Goal: Find specific page/section: Find specific page/section

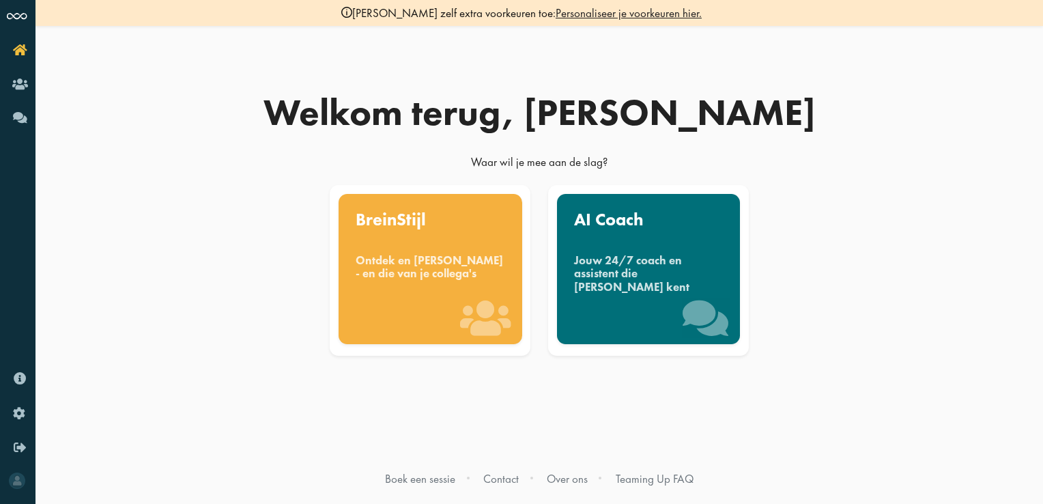
click at [461, 280] on div "Ontdek en [PERSON_NAME] - en die van je collega's" at bounding box center [430, 267] width 149 height 27
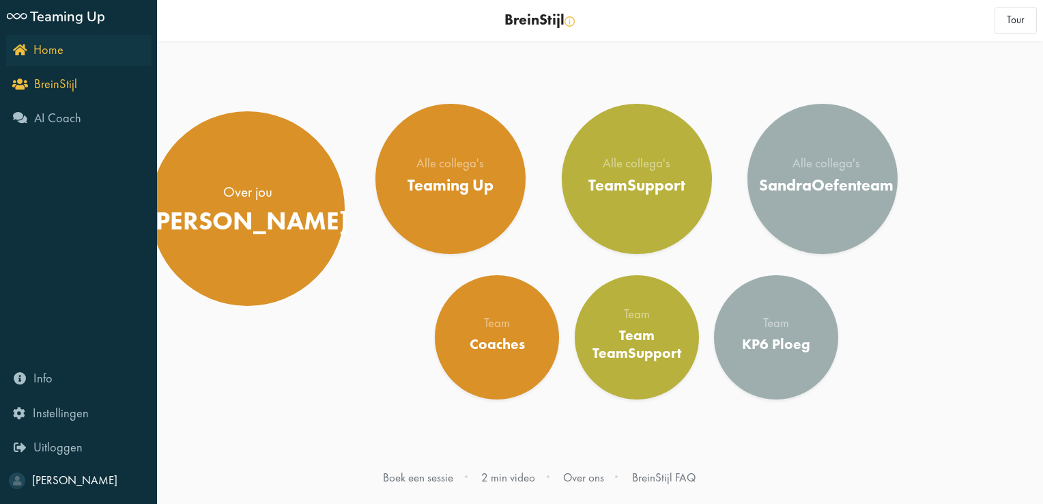
click at [16, 56] on icon "Home" at bounding box center [38, 49] width 51 height 13
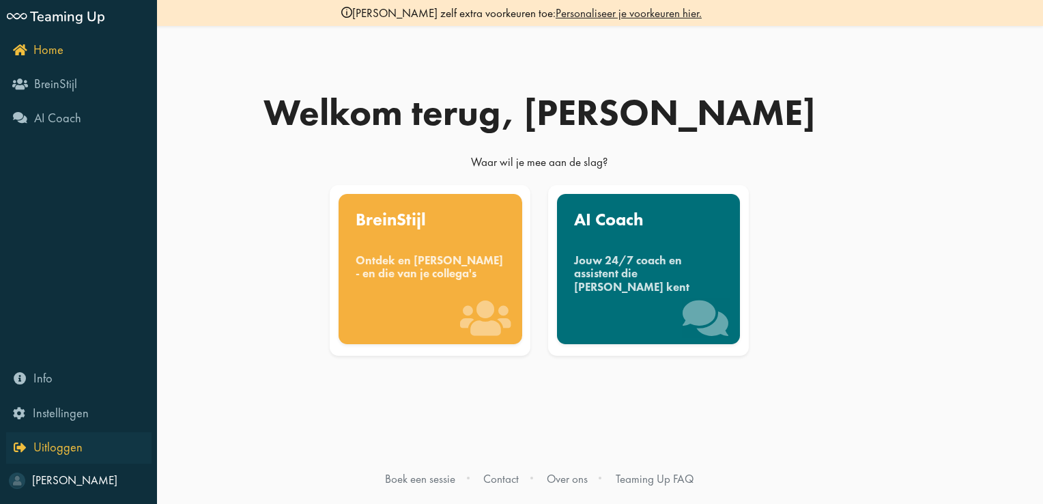
click at [46, 439] on span "Uitloggen" at bounding box center [57, 447] width 49 height 16
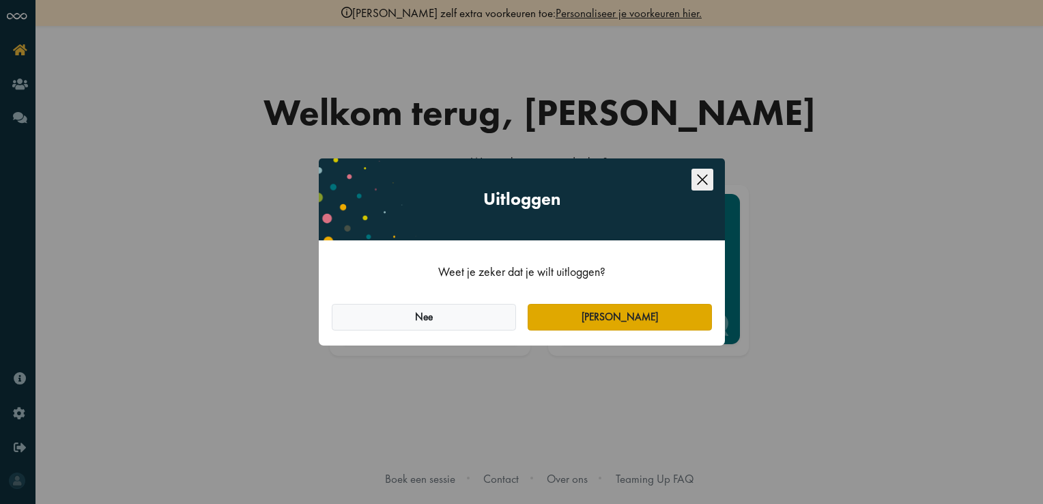
click at [616, 308] on button "[PERSON_NAME]" at bounding box center [620, 317] width 184 height 27
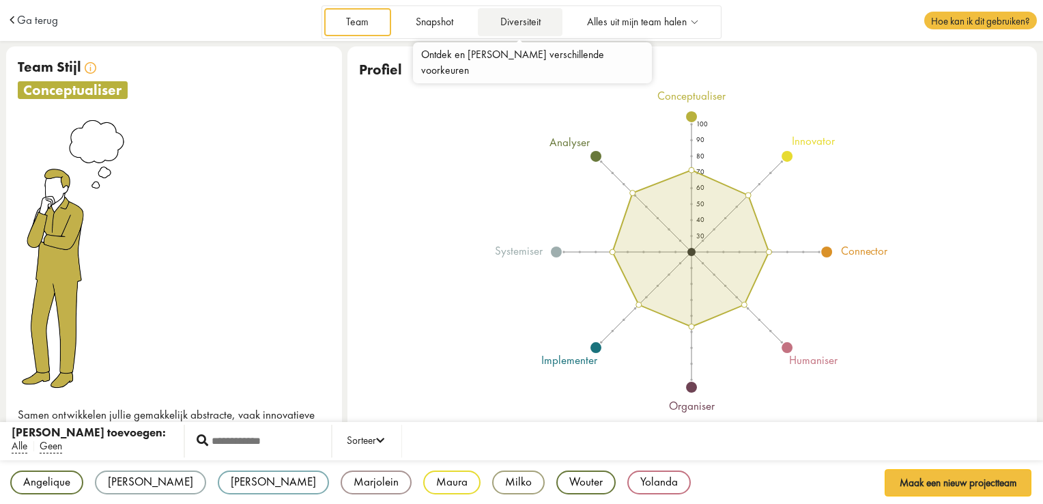
click at [518, 17] on link "Diversiteit" at bounding box center [520, 22] width 85 height 28
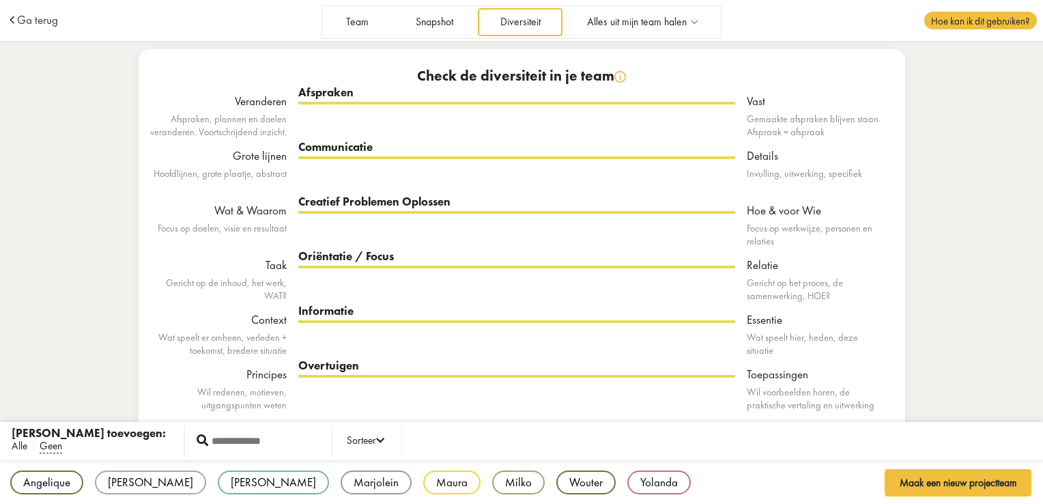
click at [14, 447] on span "Alle" at bounding box center [20, 446] width 16 height 14
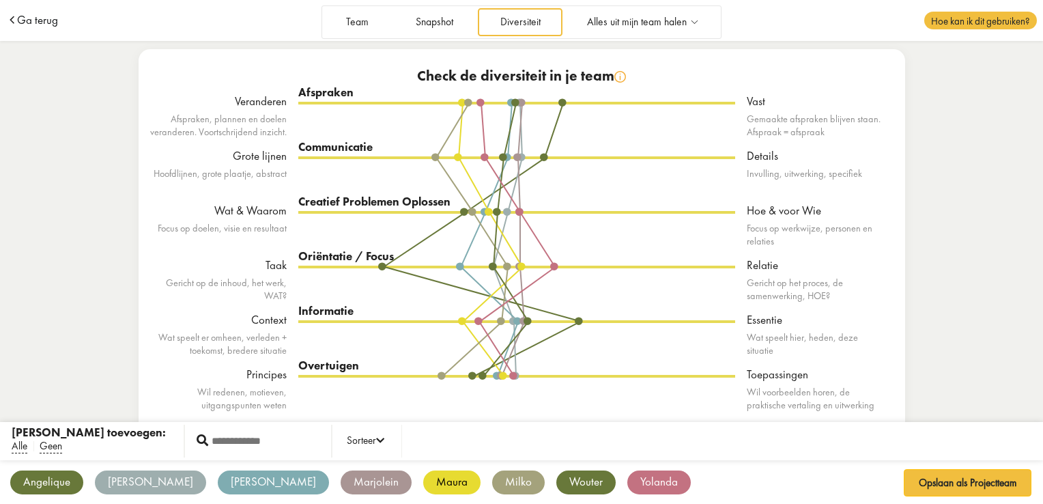
click at [35, 18] on span "Ga terug" at bounding box center [37, 20] width 41 height 12
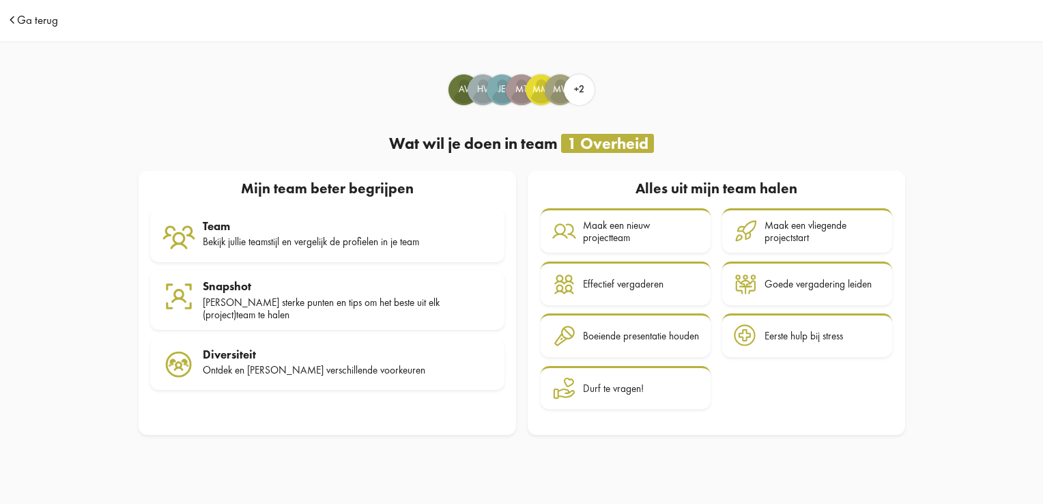
click at [27, 20] on span "Ga terug" at bounding box center [37, 20] width 41 height 12
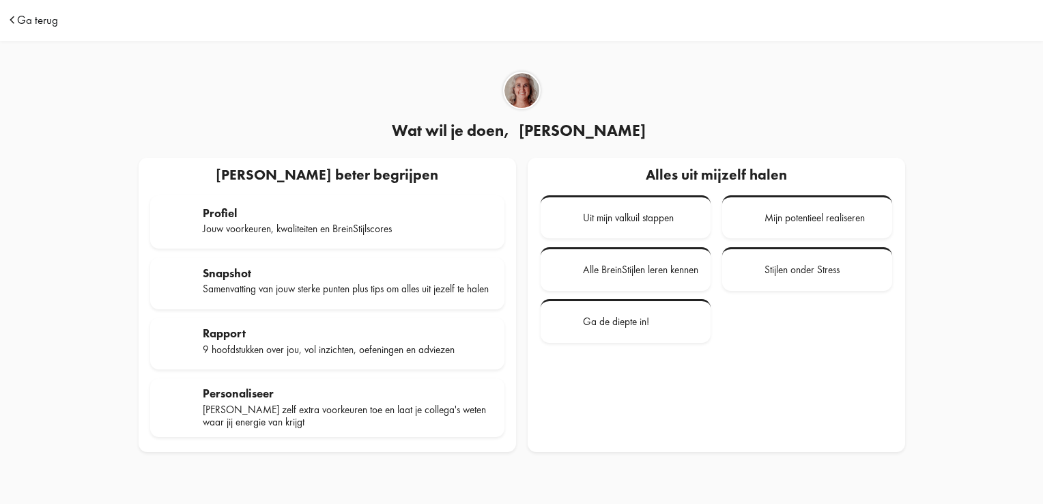
click at [33, 18] on span "Ga terug" at bounding box center [37, 20] width 41 height 12
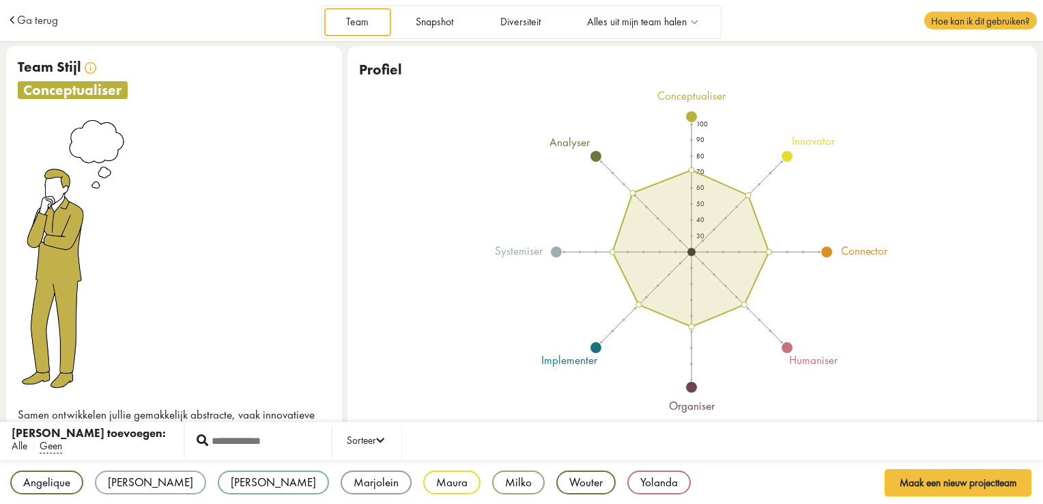
click at [18, 447] on span "Alle" at bounding box center [20, 446] width 16 height 14
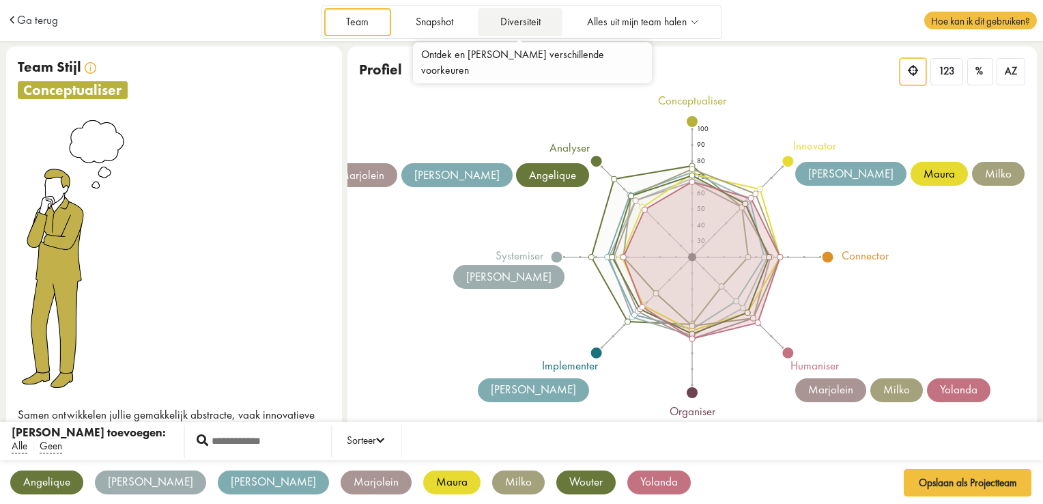
click at [510, 22] on link "Diversiteit" at bounding box center [520, 22] width 85 height 28
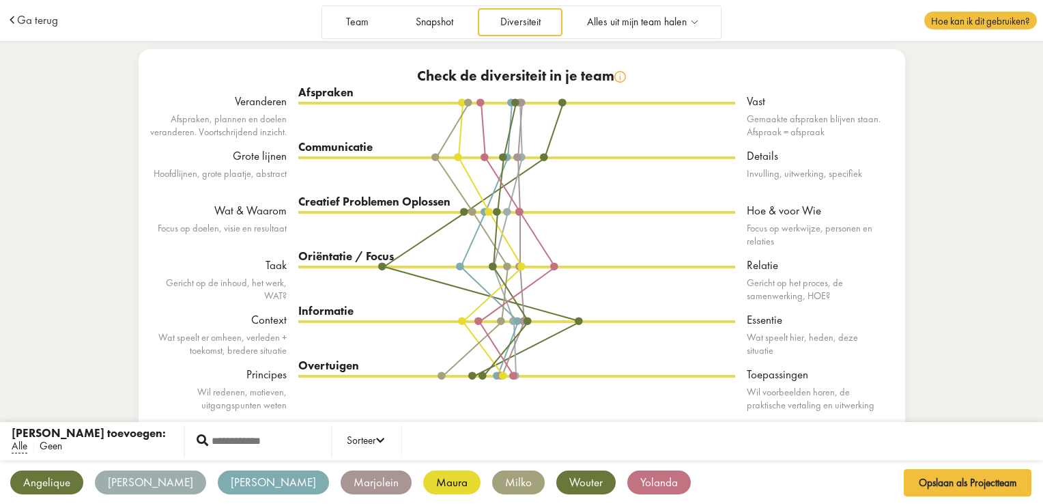
click at [53, 449] on span "Geen" at bounding box center [51, 446] width 23 height 14
